Goal: Use online tool/utility: Utilize a website feature to perform a specific function

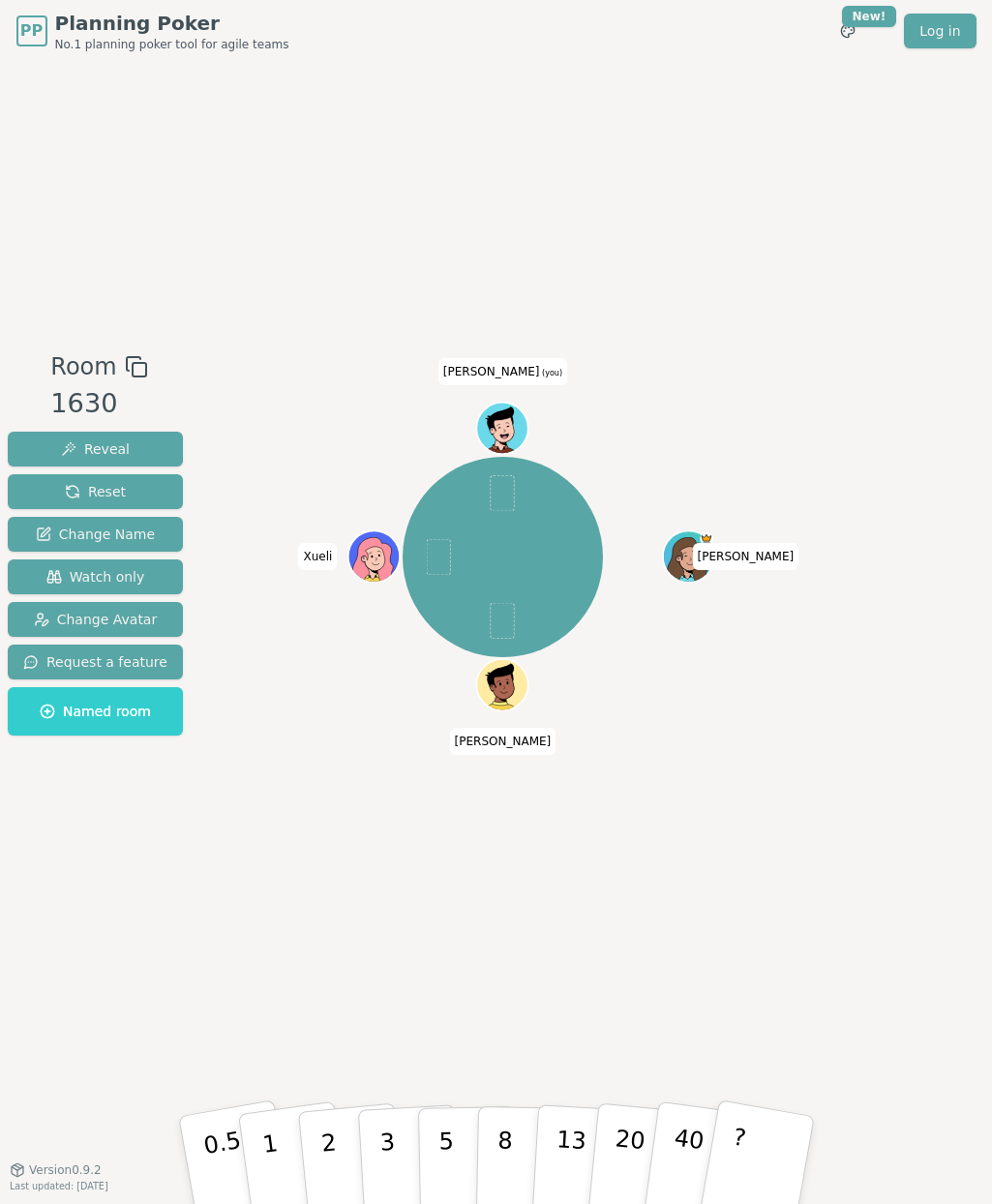
click at [0, 341] on div "Room 1630 Reveal Reset Change Name Watch only Change Avatar Request a feature N…" at bounding box center [496, 615] width 992 height 1107
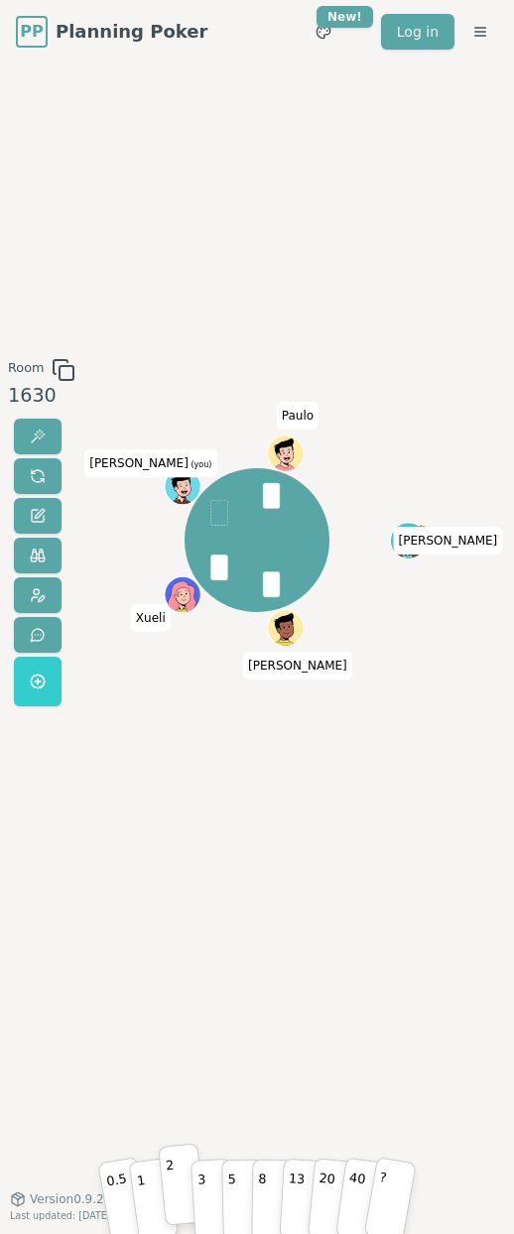
click at [188, 1170] on button "2" at bounding box center [182, 1184] width 48 height 82
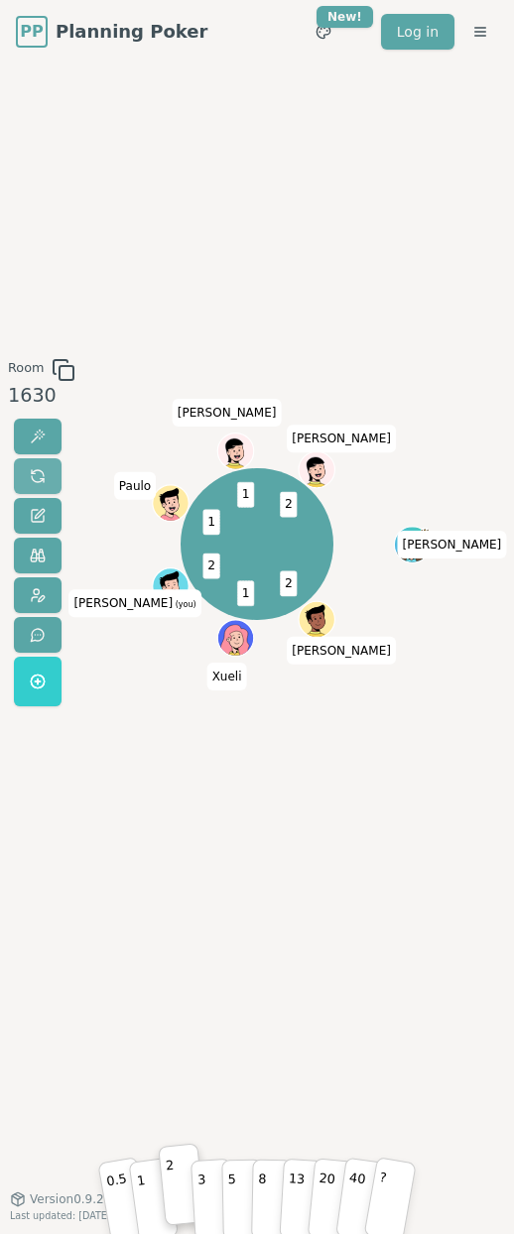
click at [44, 468] on span at bounding box center [38, 476] width 16 height 16
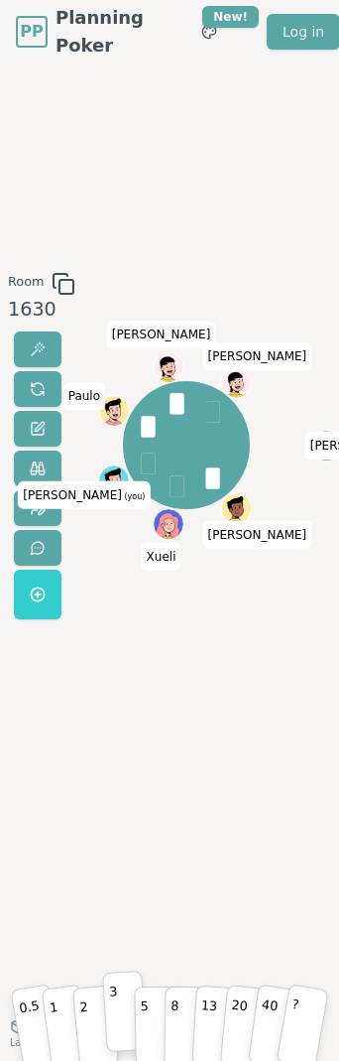
click at [117, 1027] on p "3" at bounding box center [114, 1010] width 12 height 67
click at [124, 1024] on button "3" at bounding box center [124, 1010] width 45 height 81
click at [85, 1036] on p "2" at bounding box center [84, 1011] width 15 height 67
click at [114, 1002] on p "3" at bounding box center [114, 1010] width 12 height 67
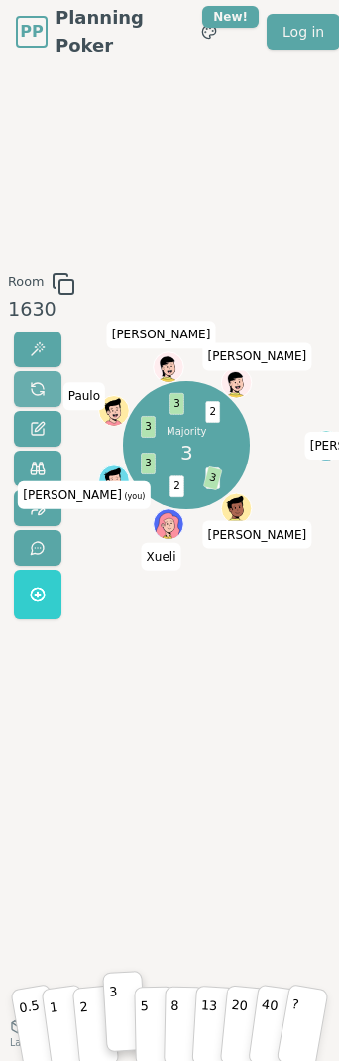
click at [31, 383] on span at bounding box center [38, 389] width 16 height 16
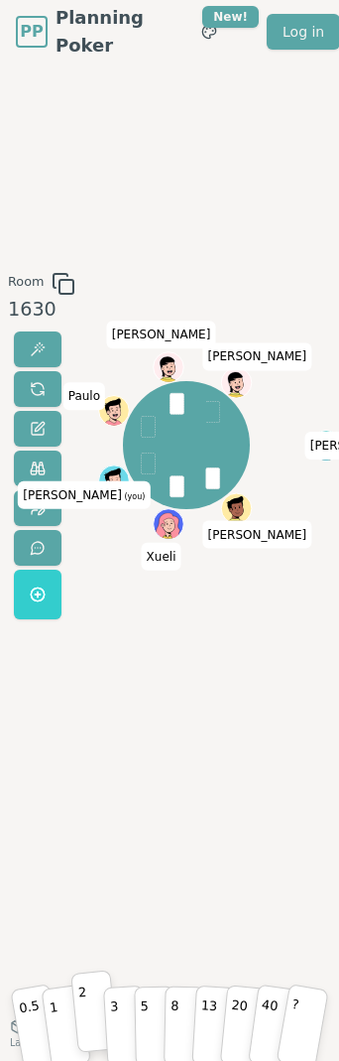
click at [88, 1008] on button "2" at bounding box center [94, 1010] width 48 height 82
